Goal: Use online tool/utility: Utilize a website feature to perform a specific function

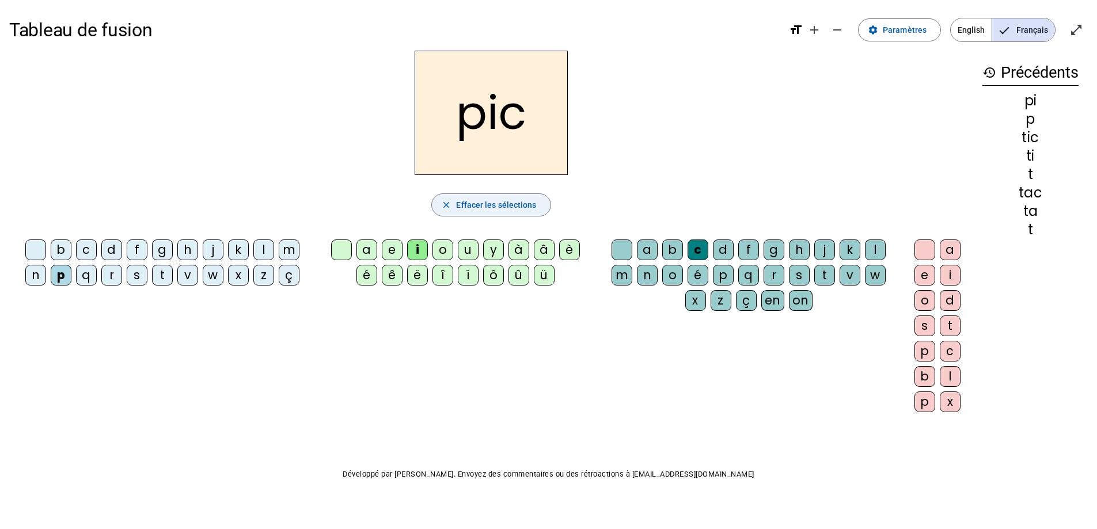
click at [522, 207] on span "Effacer les sélections" at bounding box center [496, 205] width 80 height 14
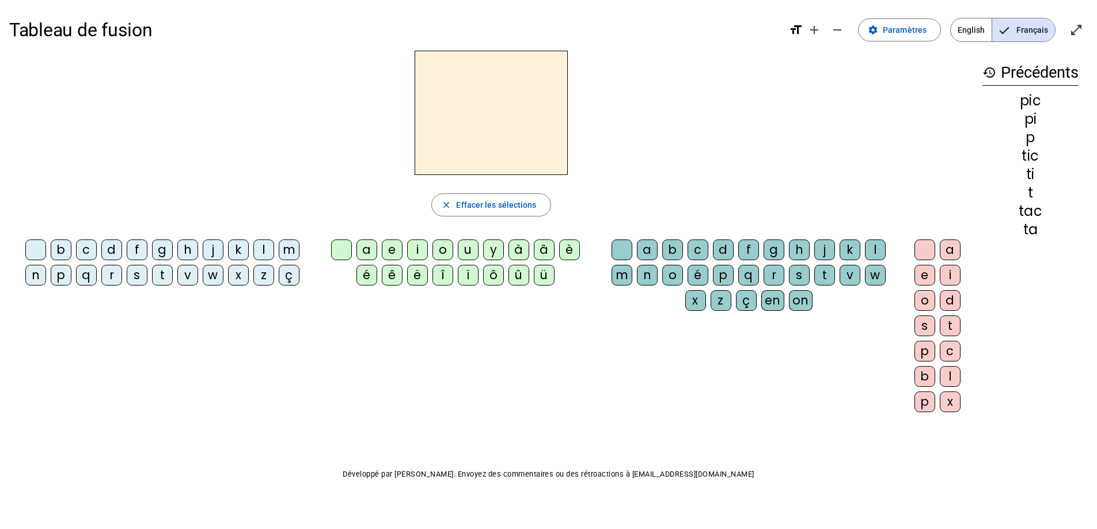
click at [214, 251] on div "j" at bounding box center [213, 250] width 21 height 21
click at [393, 249] on div "e" at bounding box center [392, 250] width 21 height 21
click at [453, 204] on span "button" at bounding box center [491, 205] width 118 height 28
click at [117, 248] on div "d" at bounding box center [111, 250] width 21 height 21
click at [386, 252] on div "e" at bounding box center [392, 250] width 21 height 21
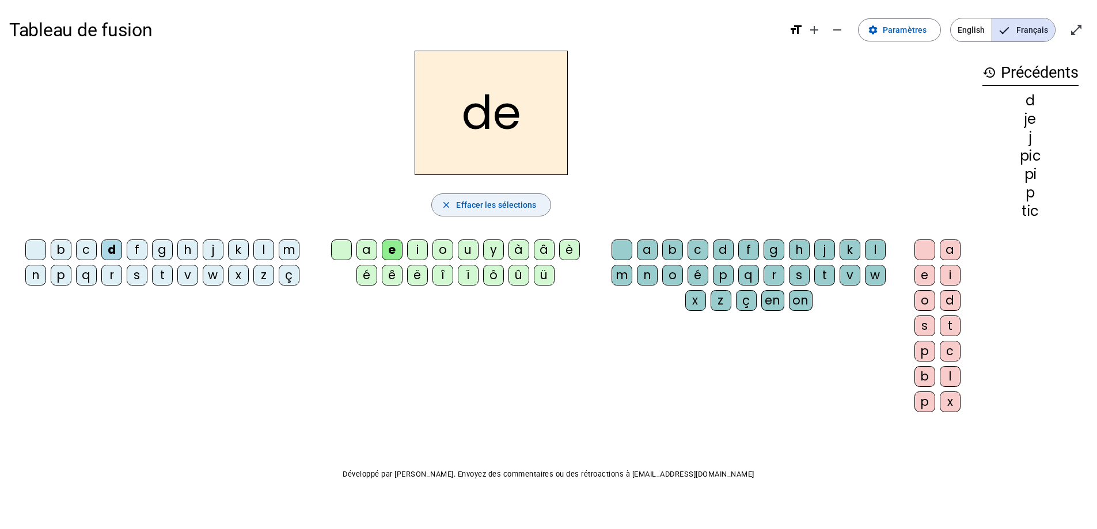
click at [458, 214] on span "button" at bounding box center [491, 205] width 118 height 28
click at [108, 250] on div "d" at bounding box center [111, 250] width 21 height 21
click at [386, 247] on div "e" at bounding box center [392, 250] width 21 height 21
click at [483, 206] on span "Effacer les sélections" at bounding box center [496, 205] width 80 height 14
click at [286, 247] on div "m" at bounding box center [289, 250] width 21 height 21
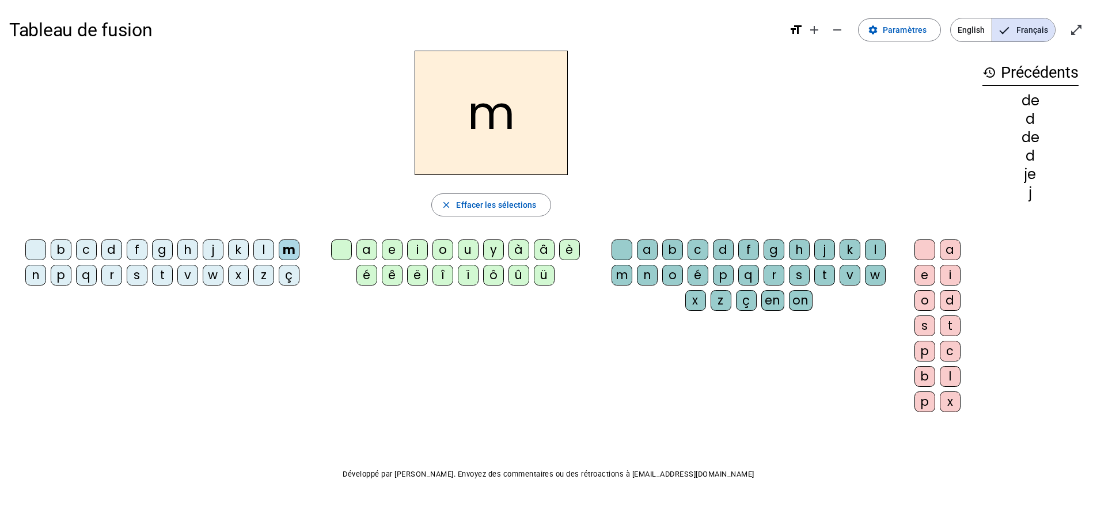
click at [388, 247] on div "e" at bounding box center [392, 250] width 21 height 21
drag, startPoint x: 460, startPoint y: 208, endPoint x: 347, endPoint y: 216, distance: 113.1
click at [460, 208] on span "Effacer les sélections" at bounding box center [496, 205] width 80 height 14
click at [264, 249] on div "l" at bounding box center [263, 250] width 21 height 21
click at [389, 245] on div "e" at bounding box center [392, 250] width 21 height 21
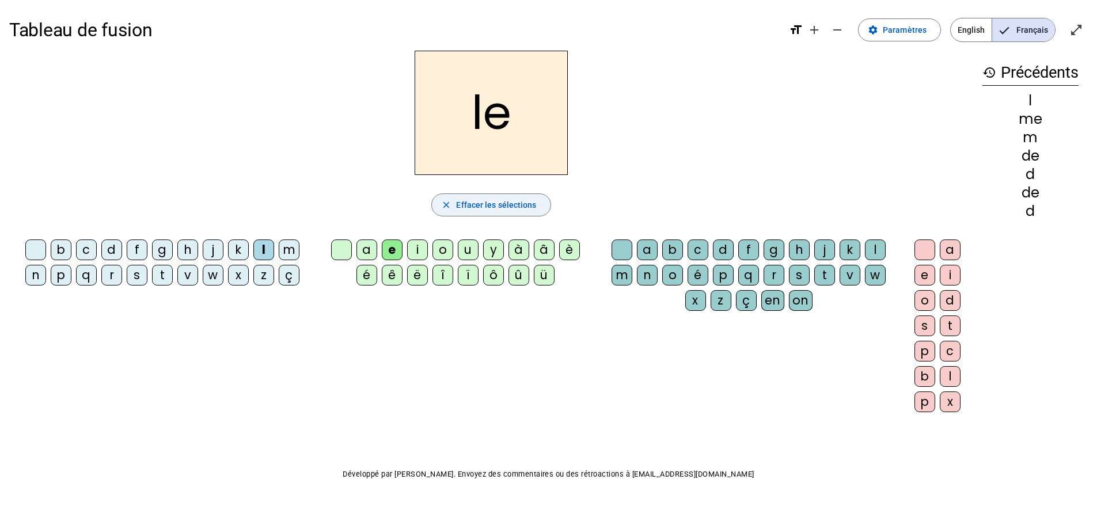
drag, startPoint x: 472, startPoint y: 207, endPoint x: 443, endPoint y: 210, distance: 28.4
click at [467, 206] on span "Effacer les sélections" at bounding box center [496, 205] width 80 height 14
click at [266, 250] on div "l" at bounding box center [263, 250] width 21 height 21
click at [468, 246] on div "u" at bounding box center [468, 250] width 21 height 21
click at [484, 200] on span "Effacer les sélections" at bounding box center [496, 205] width 80 height 14
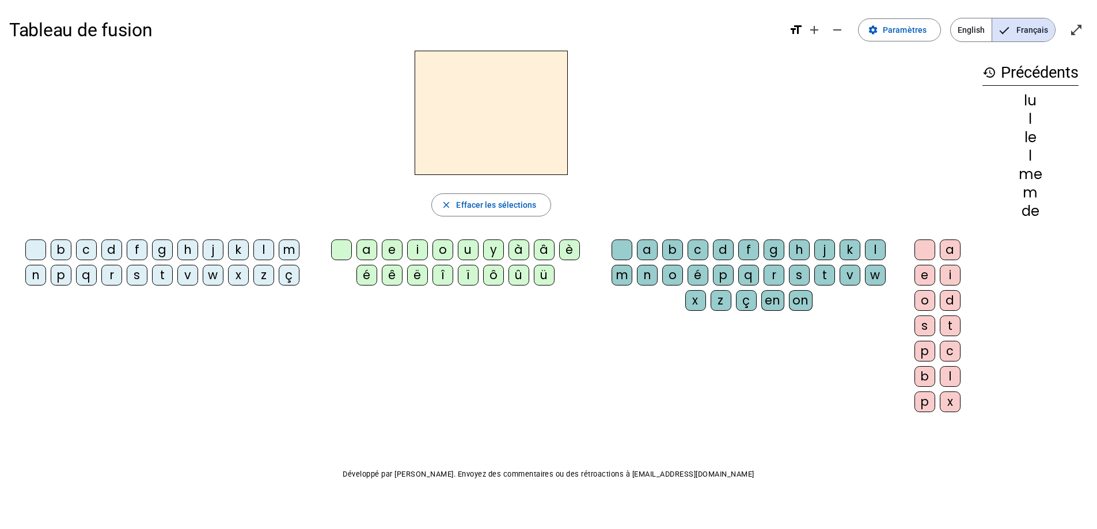
click at [184, 273] on div "v" at bounding box center [187, 275] width 21 height 21
click at [468, 249] on div "u" at bounding box center [468, 250] width 21 height 21
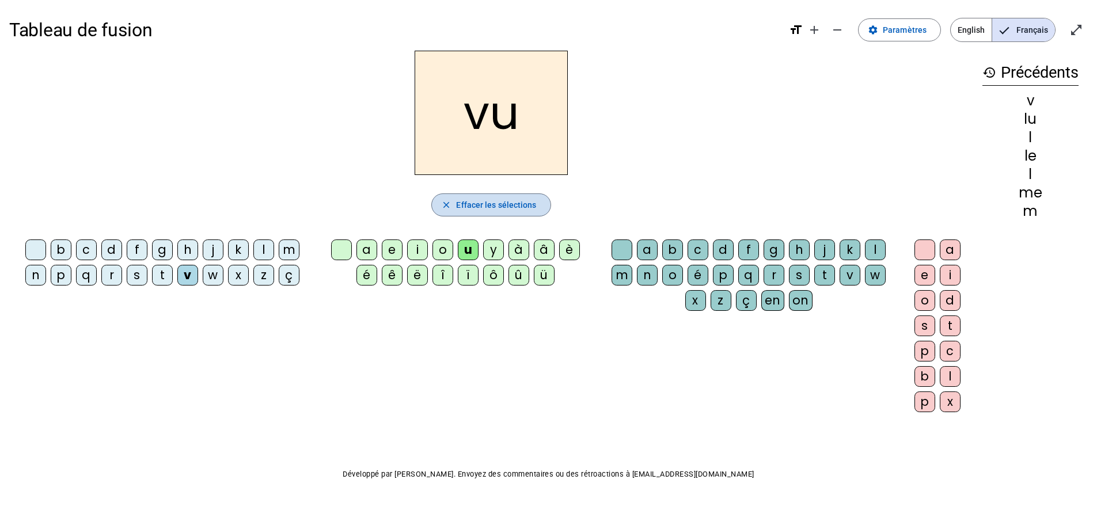
click at [479, 207] on span "Effacer les sélections" at bounding box center [496, 205] width 80 height 14
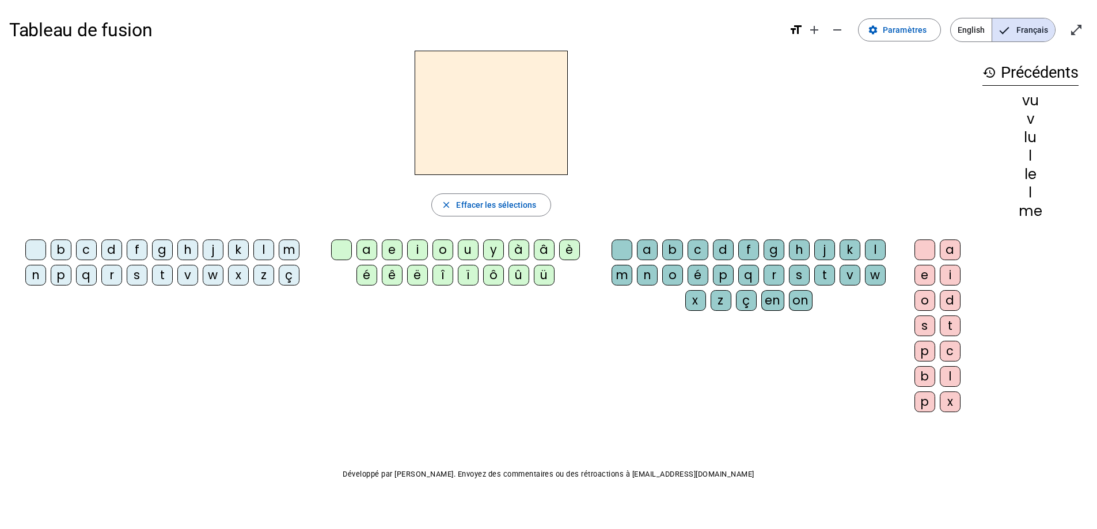
drag, startPoint x: 58, startPoint y: 244, endPoint x: 67, endPoint y: 246, distance: 8.8
click at [60, 244] on div "b" at bounding box center [61, 250] width 21 height 21
click at [466, 247] on div "u" at bounding box center [468, 250] width 21 height 21
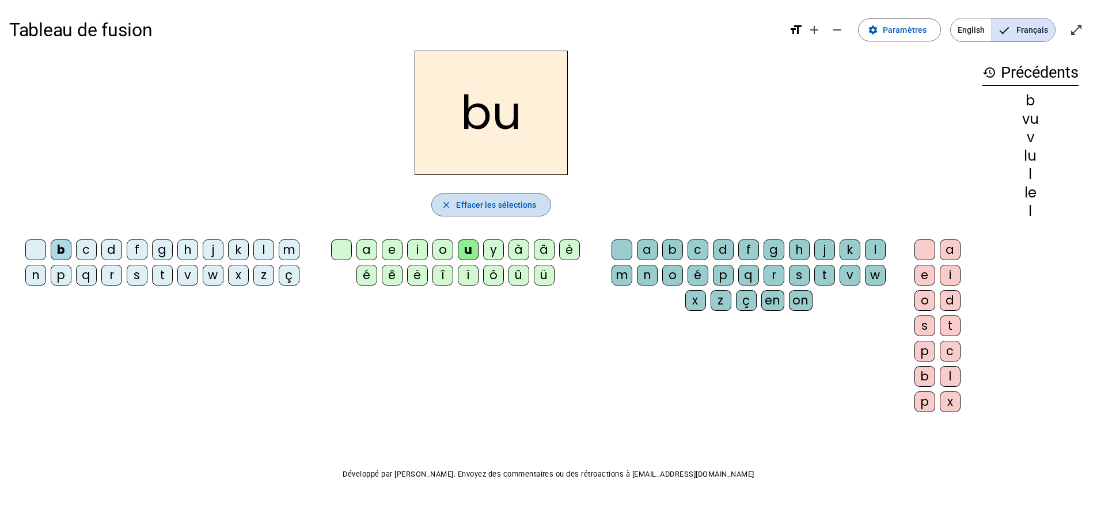
click at [479, 211] on span "Effacer les sélections" at bounding box center [496, 205] width 80 height 14
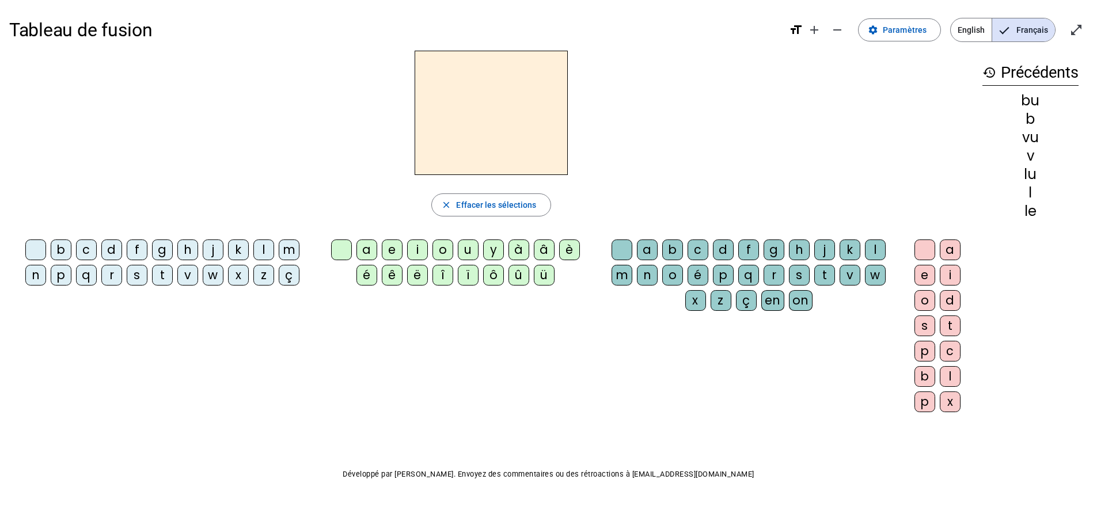
drag, startPoint x: 59, startPoint y: 271, endPoint x: 67, endPoint y: 274, distance: 8.2
click at [59, 271] on div "p" at bounding box center [61, 275] width 21 height 21
click at [466, 252] on div "u" at bounding box center [468, 250] width 21 height 21
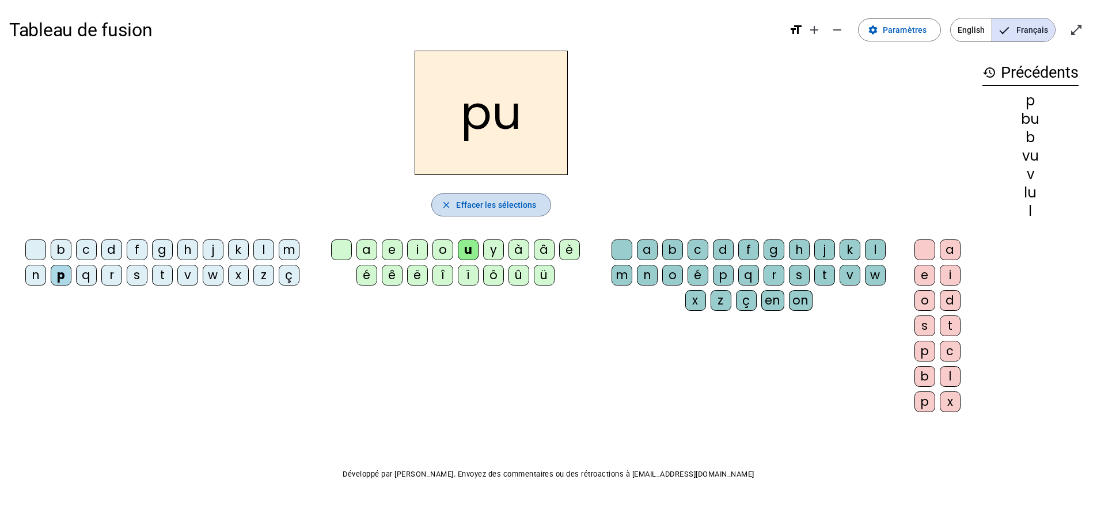
click at [469, 204] on span "Effacer les sélections" at bounding box center [496, 205] width 80 height 14
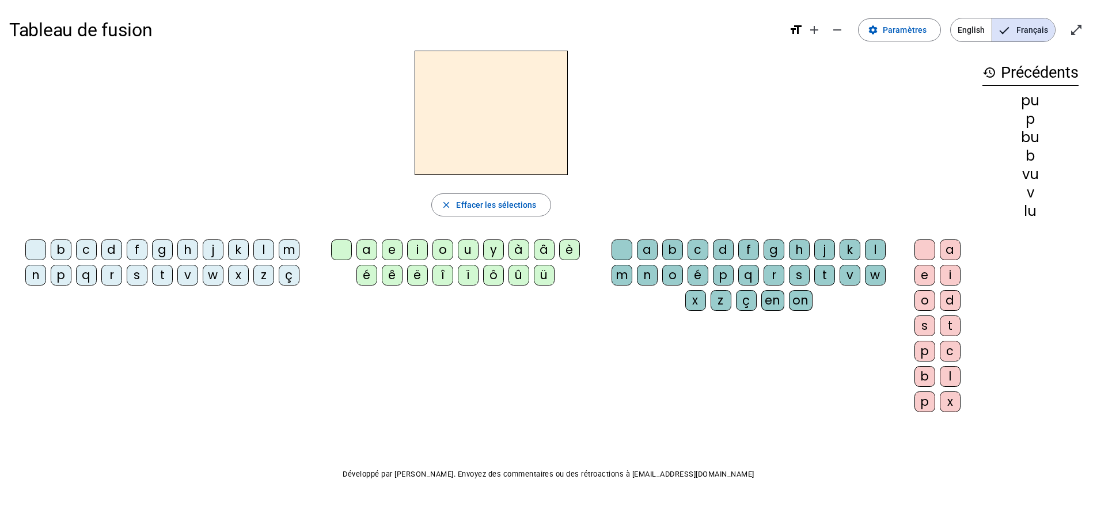
click at [139, 279] on div "s" at bounding box center [137, 275] width 21 height 21
click at [469, 251] on div "u" at bounding box center [468, 250] width 21 height 21
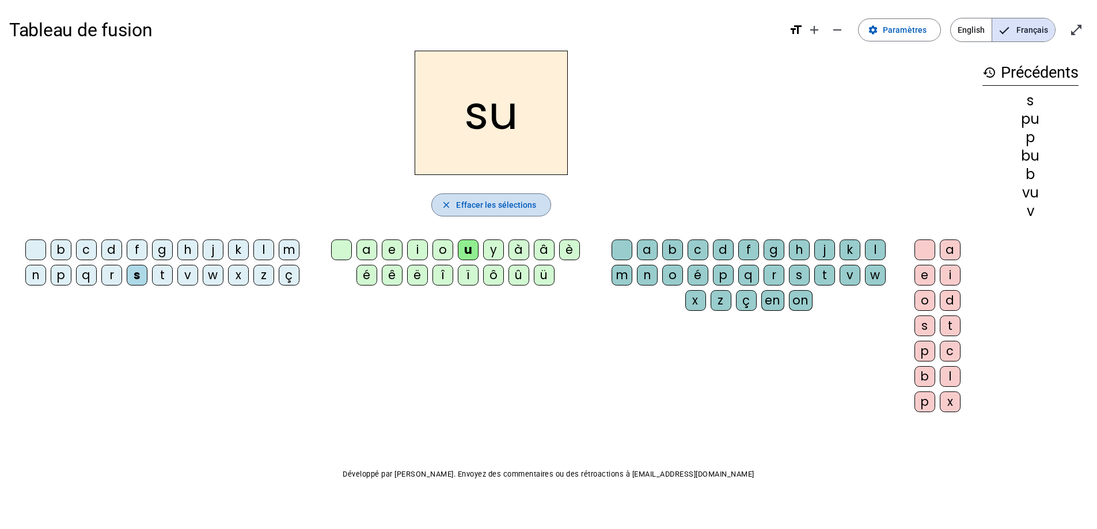
click at [477, 200] on span "Effacer les sélections" at bounding box center [496, 205] width 80 height 14
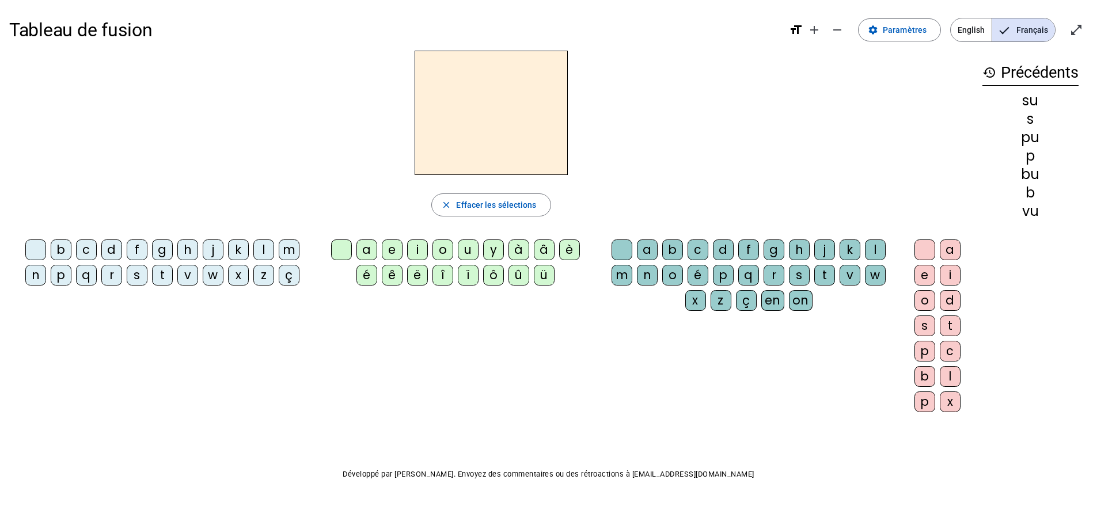
drag, startPoint x: 138, startPoint y: 276, endPoint x: 219, endPoint y: 261, distance: 82.6
click at [139, 276] on div "s" at bounding box center [137, 275] width 21 height 21
click at [365, 250] on div "a" at bounding box center [367, 250] width 21 height 21
click at [506, 202] on span "Effacer les sélections" at bounding box center [496, 205] width 80 height 14
drag, startPoint x: 252, startPoint y: 247, endPoint x: 259, endPoint y: 245, distance: 6.6
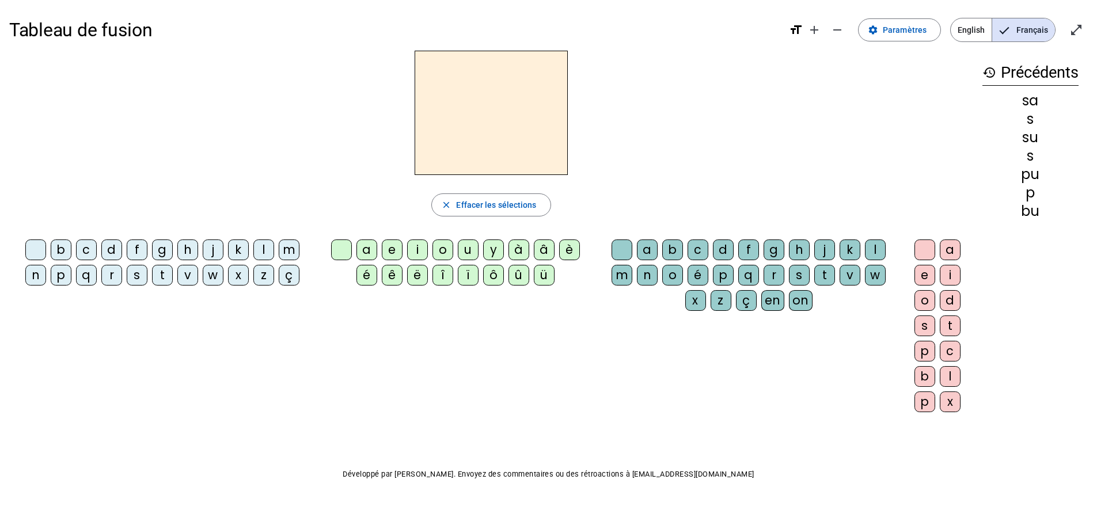
click at [257, 246] on div "b c d f g h j k l m n p q r s t v w x z ç" at bounding box center [165, 265] width 302 height 51
click at [259, 245] on div "l" at bounding box center [263, 250] width 21 height 21
click at [366, 251] on div "a" at bounding box center [367, 250] width 21 height 21
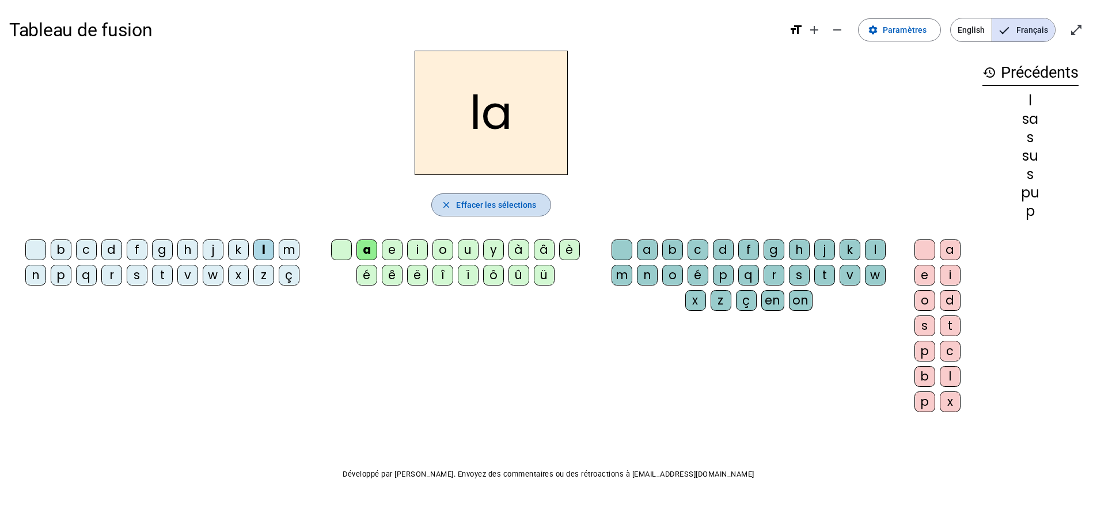
click at [468, 202] on span "Effacer les sélections" at bounding box center [496, 205] width 80 height 14
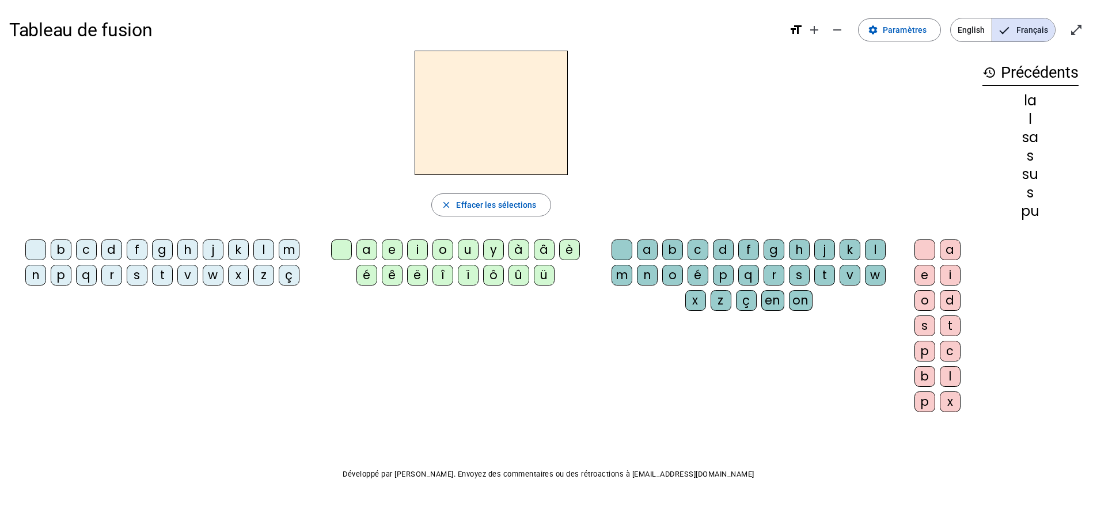
drag, startPoint x: 271, startPoint y: 247, endPoint x: 245, endPoint y: 244, distance: 25.6
click at [270, 247] on div "l" at bounding box center [263, 250] width 21 height 21
click at [368, 245] on div "a" at bounding box center [367, 250] width 21 height 21
click at [85, 250] on div "c" at bounding box center [86, 250] width 21 height 21
click at [470, 208] on span "Effacer les sélections" at bounding box center [496, 205] width 80 height 14
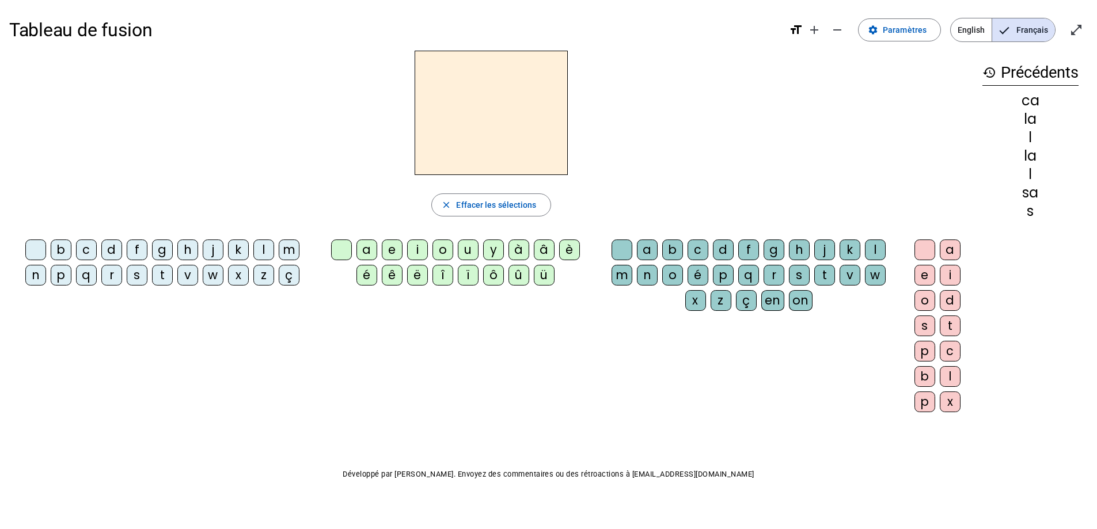
click at [267, 241] on div "l" at bounding box center [263, 250] width 21 height 21
click at [368, 253] on div "a" at bounding box center [367, 250] width 21 height 21
click at [700, 254] on div "c" at bounding box center [698, 250] width 21 height 21
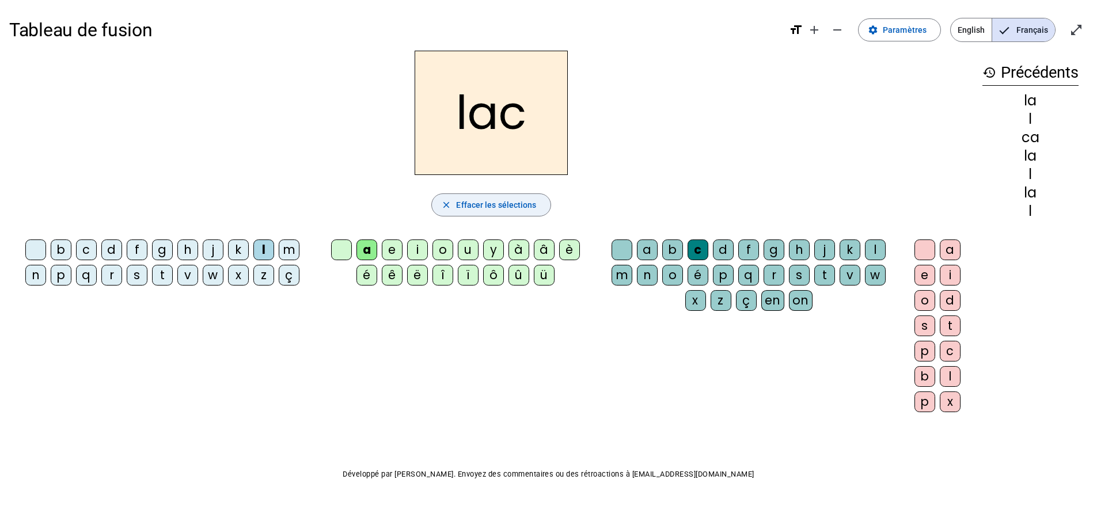
click at [499, 203] on span "Effacer les sélections" at bounding box center [496, 205] width 80 height 14
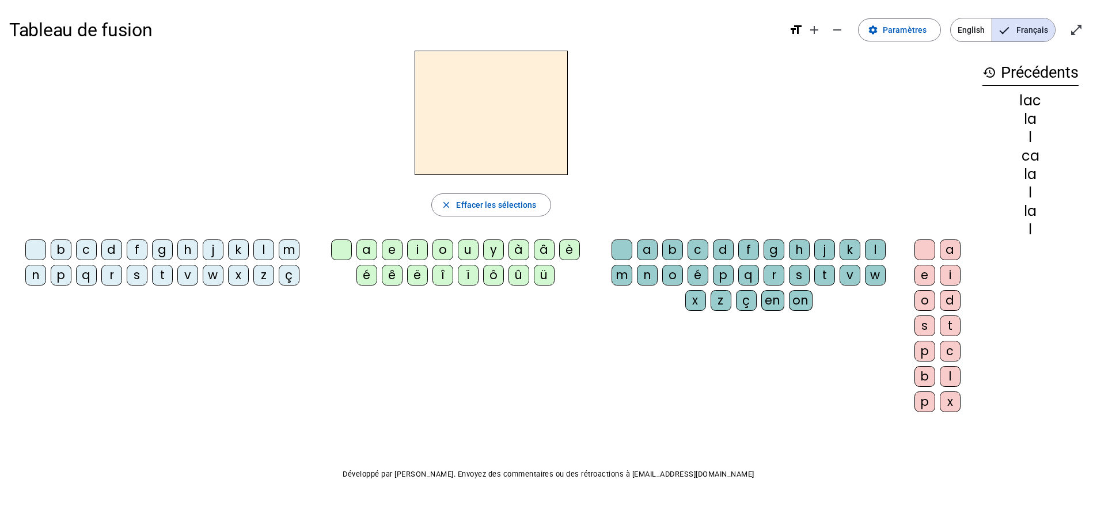
click at [141, 278] on div "s" at bounding box center [137, 275] width 21 height 21
click at [362, 249] on div "a" at bounding box center [367, 250] width 21 height 21
click at [691, 245] on div "c" at bounding box center [698, 250] width 21 height 21
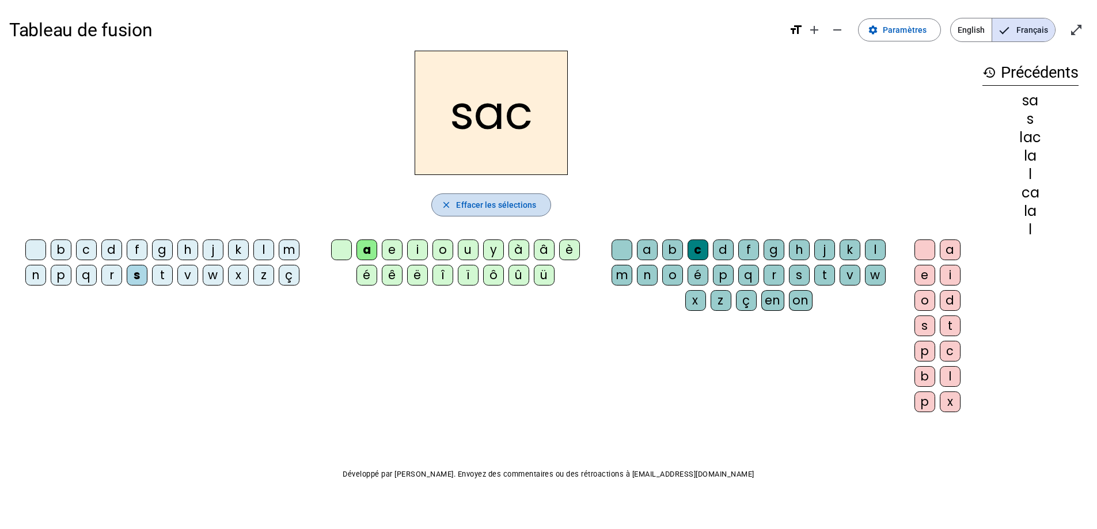
drag, startPoint x: 484, startPoint y: 199, endPoint x: 256, endPoint y: 218, distance: 228.9
click at [483, 199] on span "Effacer les sélections" at bounding box center [496, 205] width 80 height 14
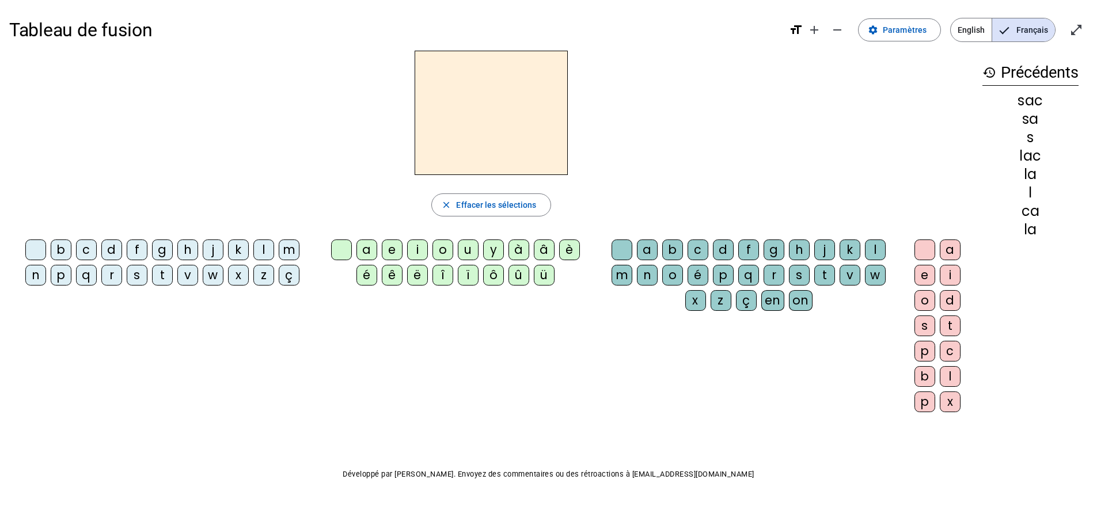
click at [160, 271] on div "t" at bounding box center [162, 275] width 21 height 21
click at [367, 247] on div "a" at bounding box center [367, 250] width 21 height 21
click at [693, 251] on div "c" at bounding box center [698, 250] width 21 height 21
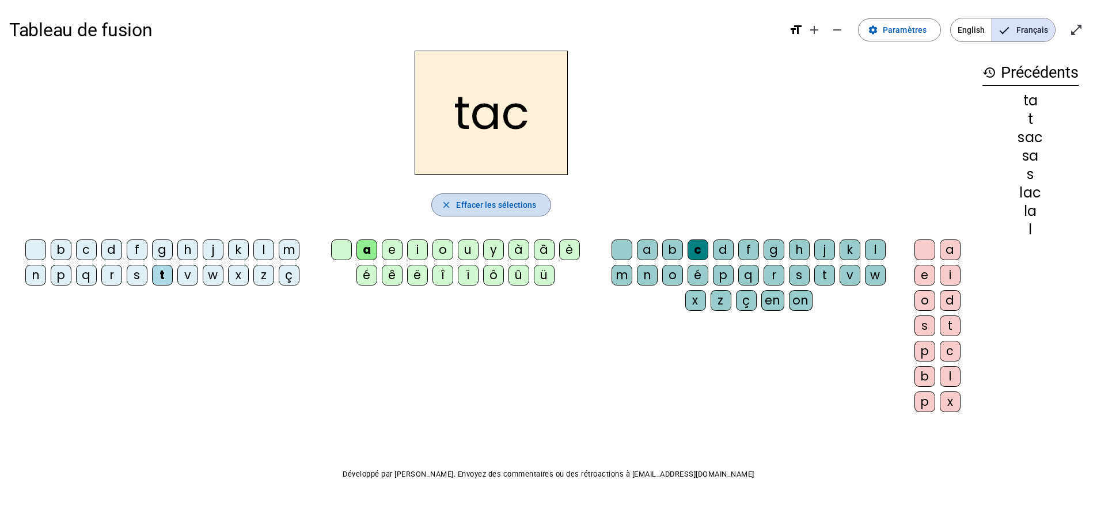
click at [479, 206] on span "Effacer les sélections" at bounding box center [496, 205] width 80 height 14
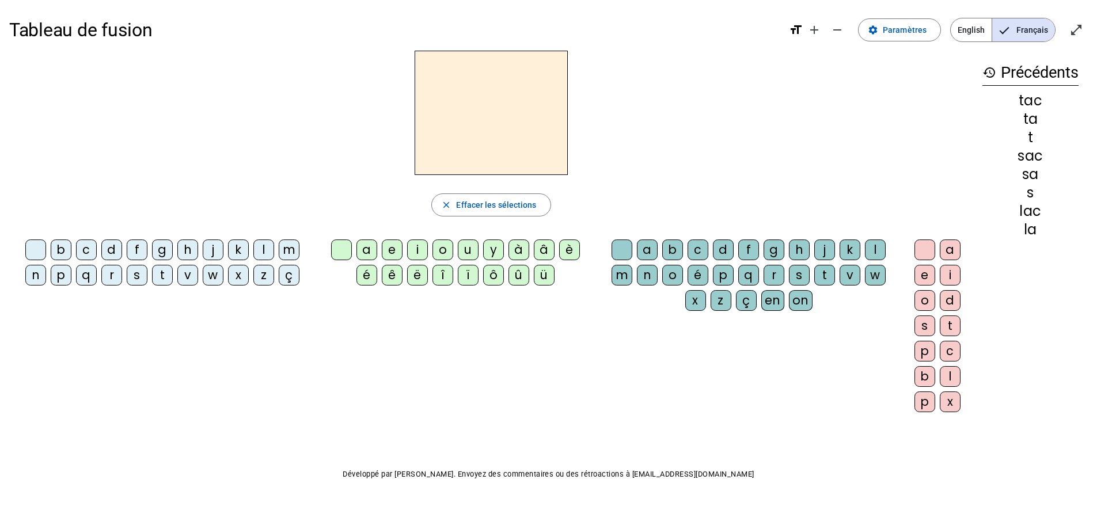
click at [160, 271] on div "t" at bounding box center [162, 275] width 21 height 21
click at [363, 243] on div "a" at bounding box center [367, 250] width 21 height 21
drag, startPoint x: 699, startPoint y: 252, endPoint x: 730, endPoint y: 252, distance: 31.1
click at [700, 252] on div "c" at bounding box center [698, 250] width 21 height 21
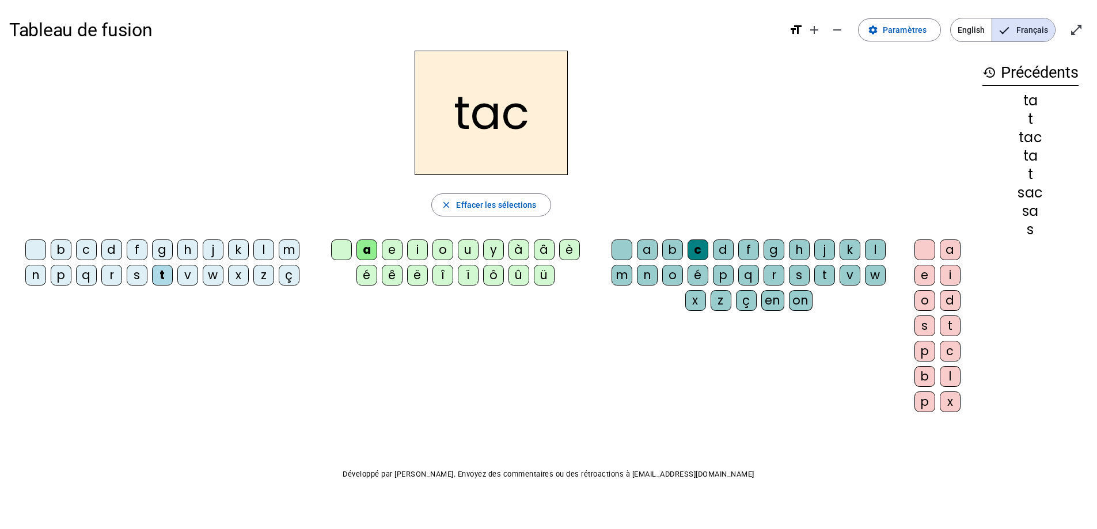
click at [926, 299] on div "o" at bounding box center [925, 300] width 21 height 21
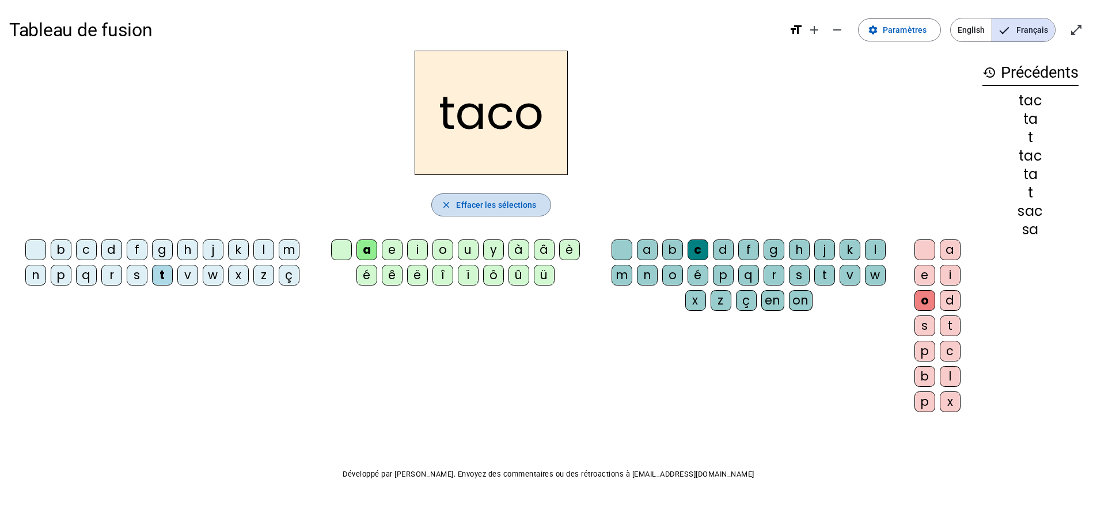
click at [471, 208] on span "Effacer les sélections" at bounding box center [496, 205] width 80 height 14
